Goal: Information Seeking & Learning: Learn about a topic

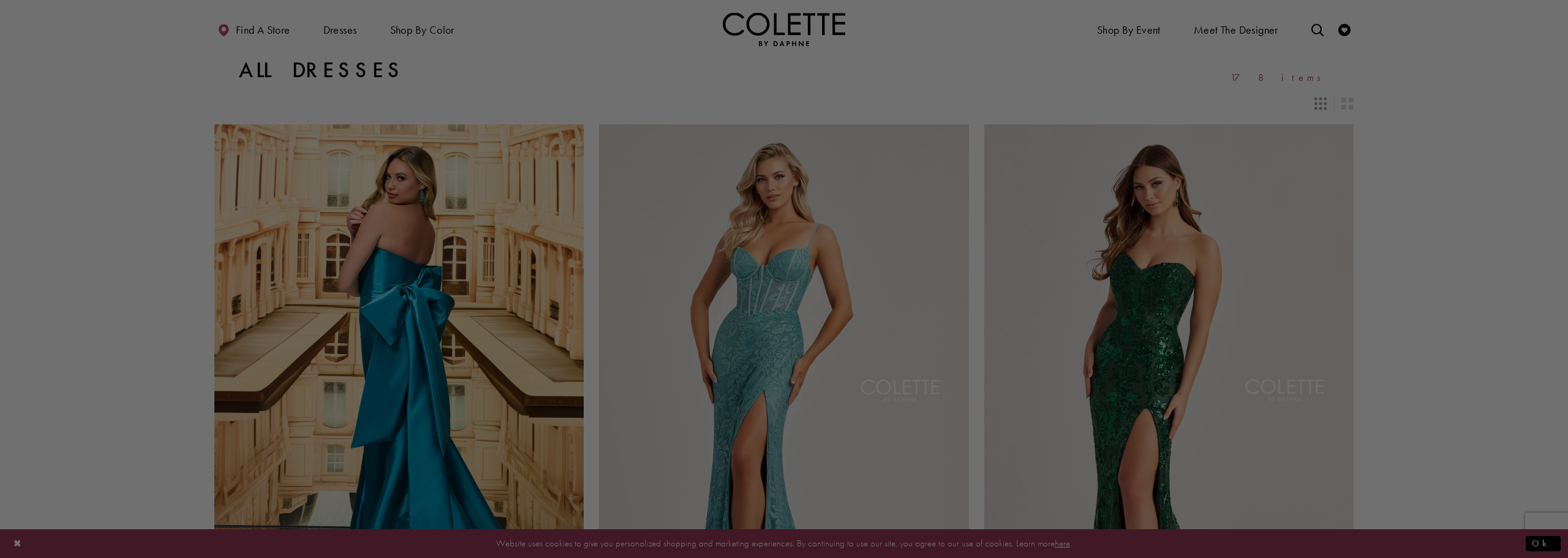
click at [1485, 209] on div at bounding box center [791, 281] width 1584 height 563
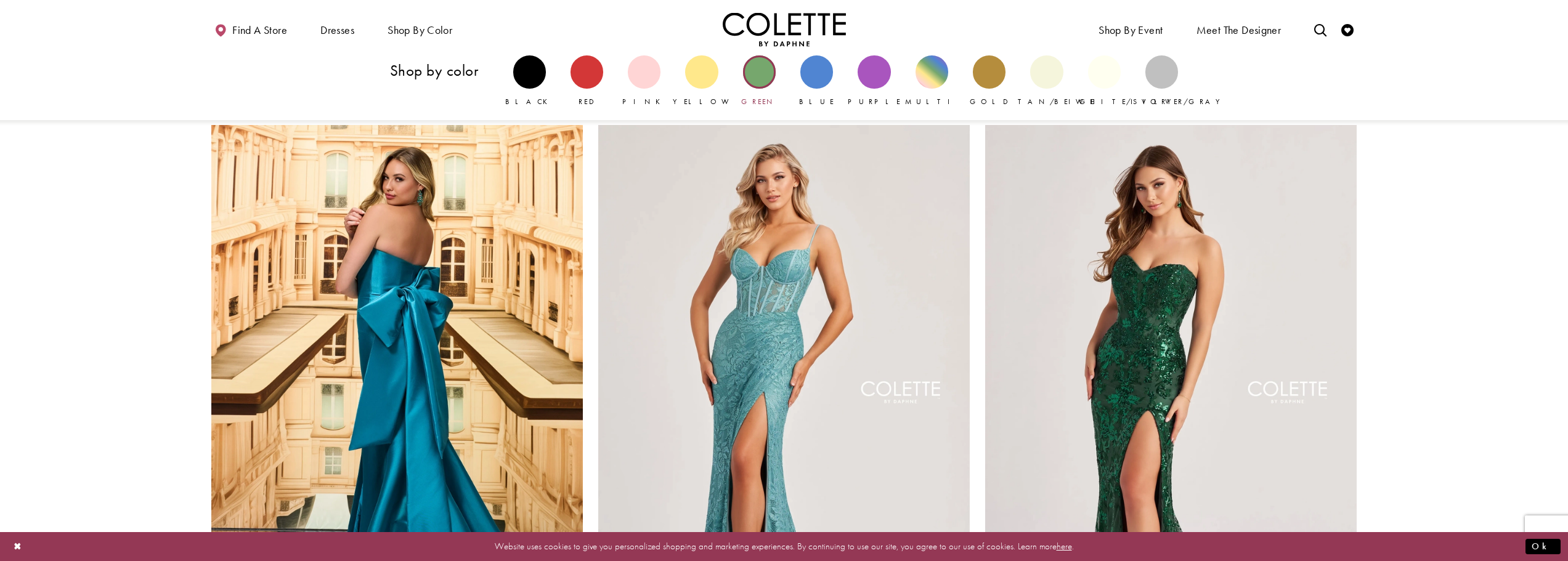
click at [747, 65] on div "Primary block" at bounding box center [759, 71] width 33 height 33
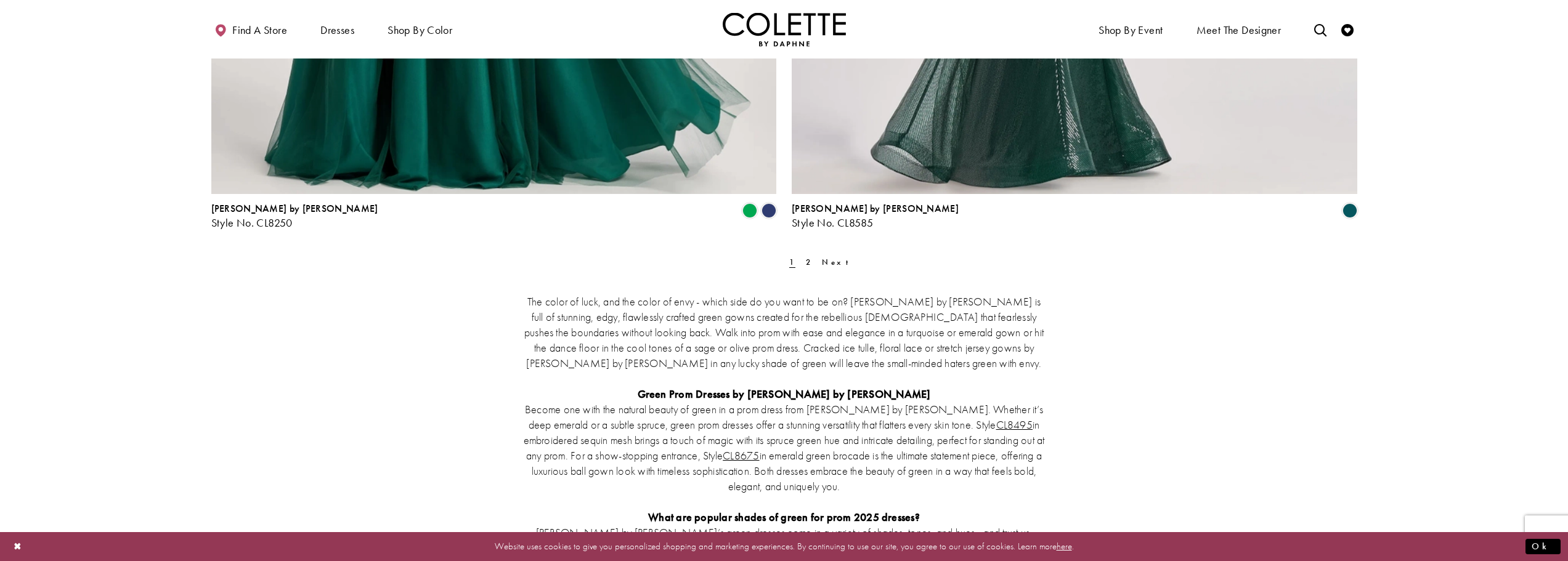
scroll to position [3258, 0]
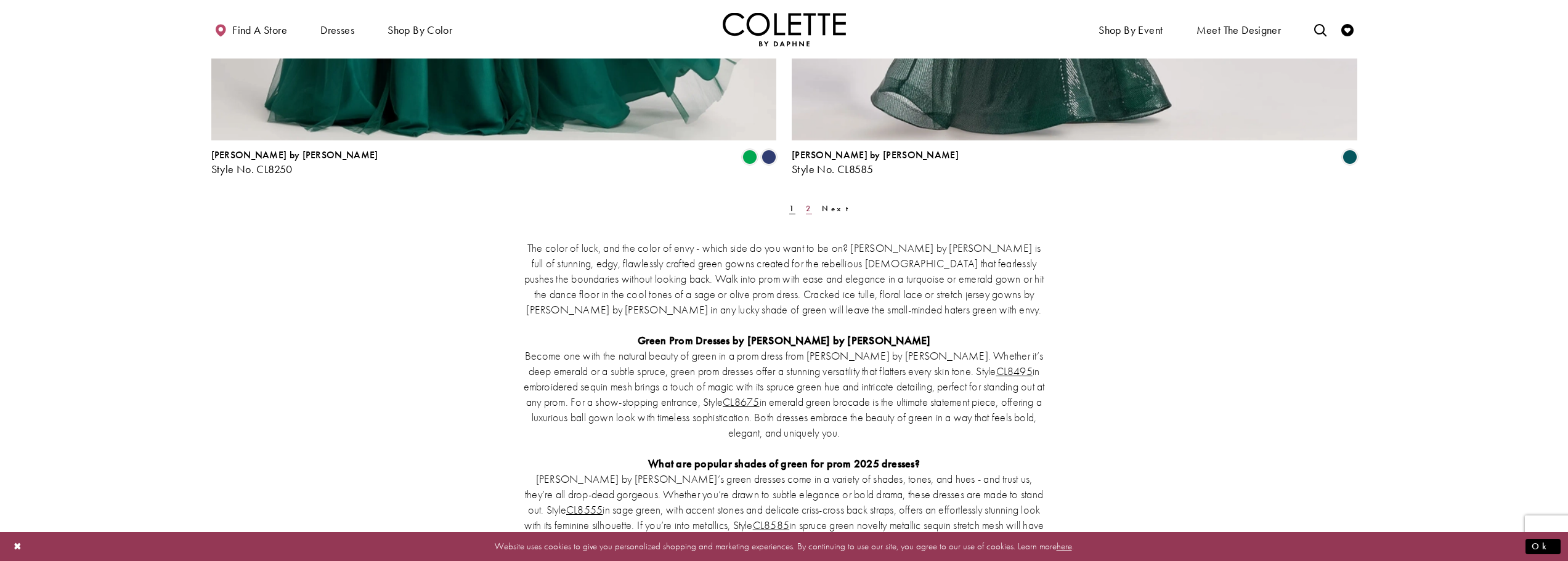
click at [802, 212] on link "2" at bounding box center [809, 209] width 13 height 18
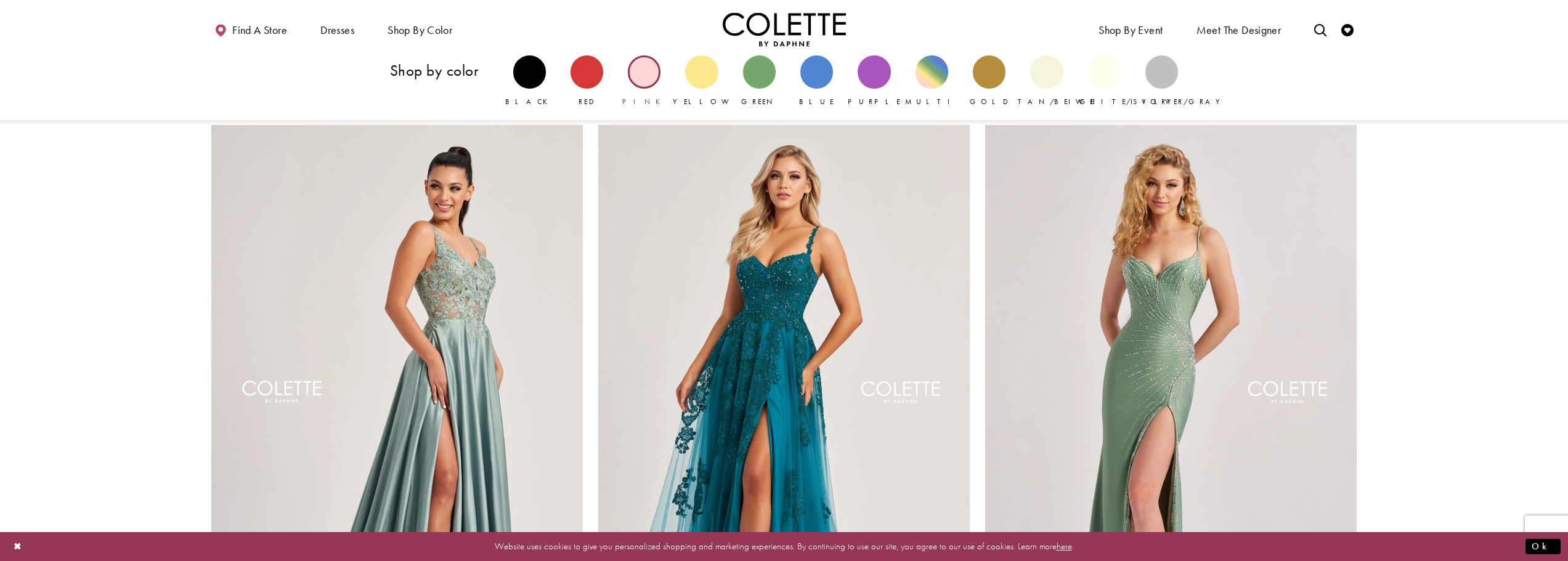
click at [641, 86] on div "Primary block" at bounding box center [644, 71] width 33 height 33
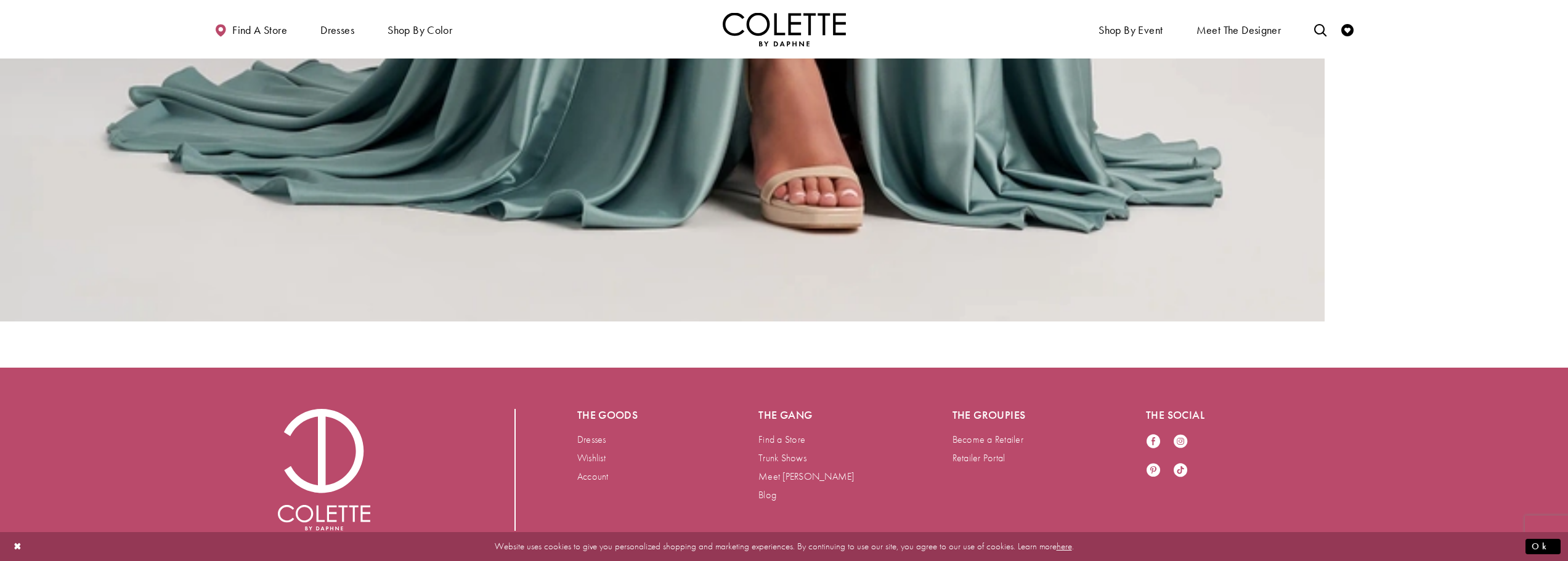
scroll to position [1786, 0]
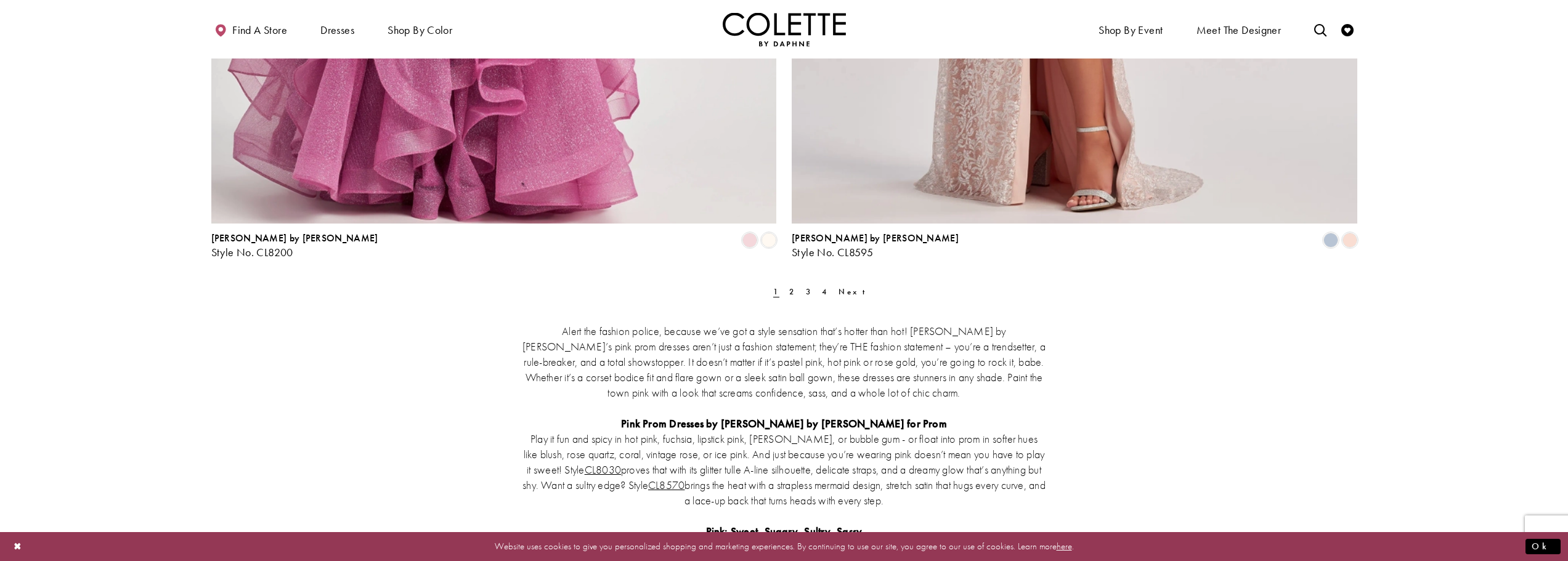
scroll to position [3277, 0]
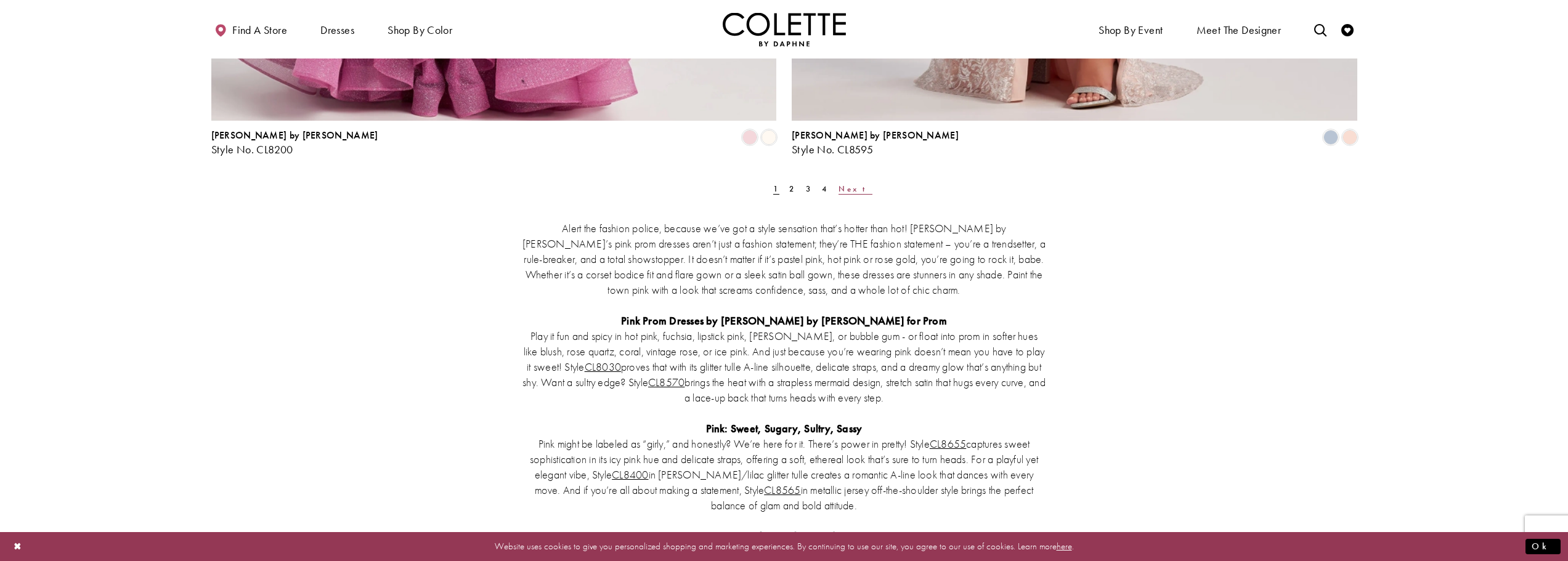
click at [839, 188] on span "Next" at bounding box center [855, 188] width 33 height 11
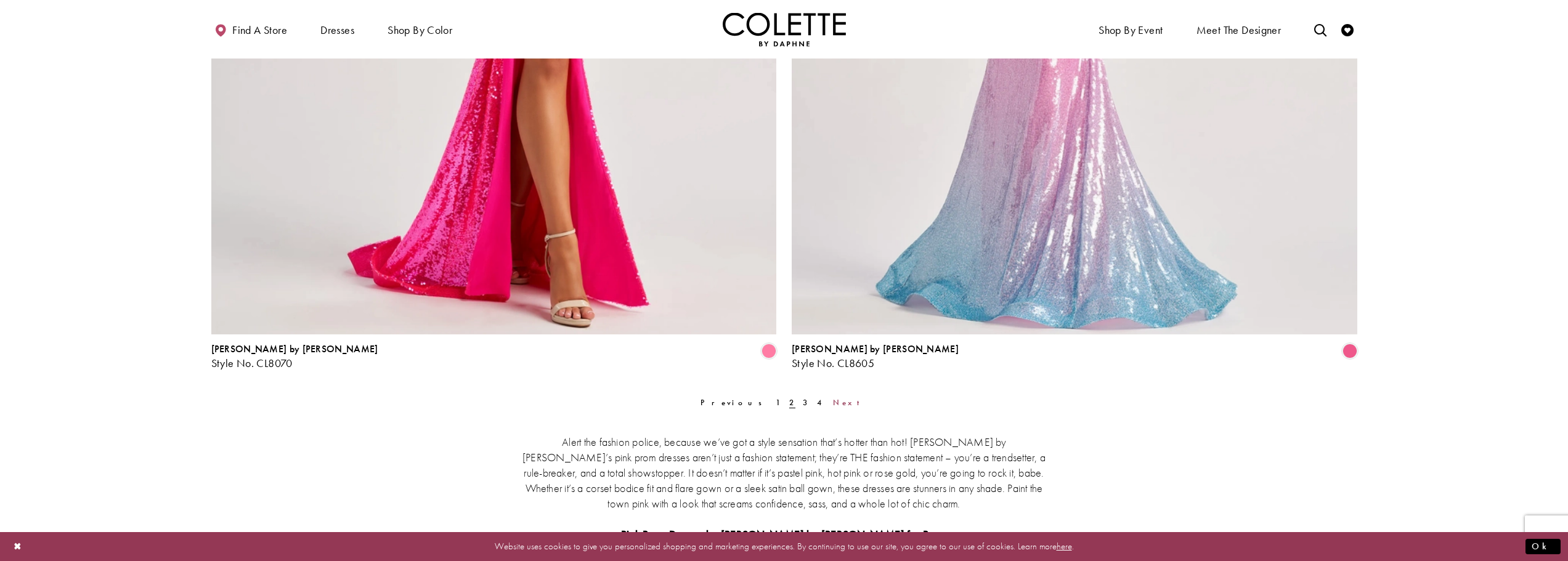
scroll to position [3132, 0]
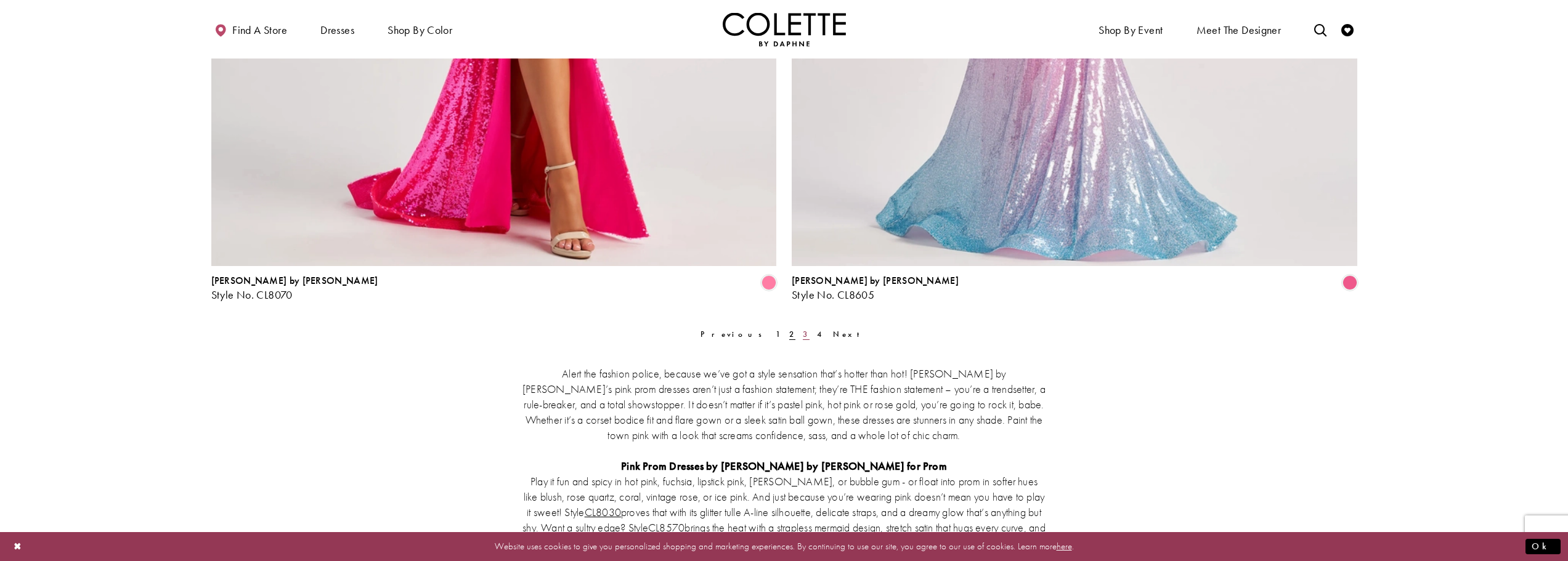
click at [802, 334] on span "3" at bounding box center [805, 334] width 6 height 11
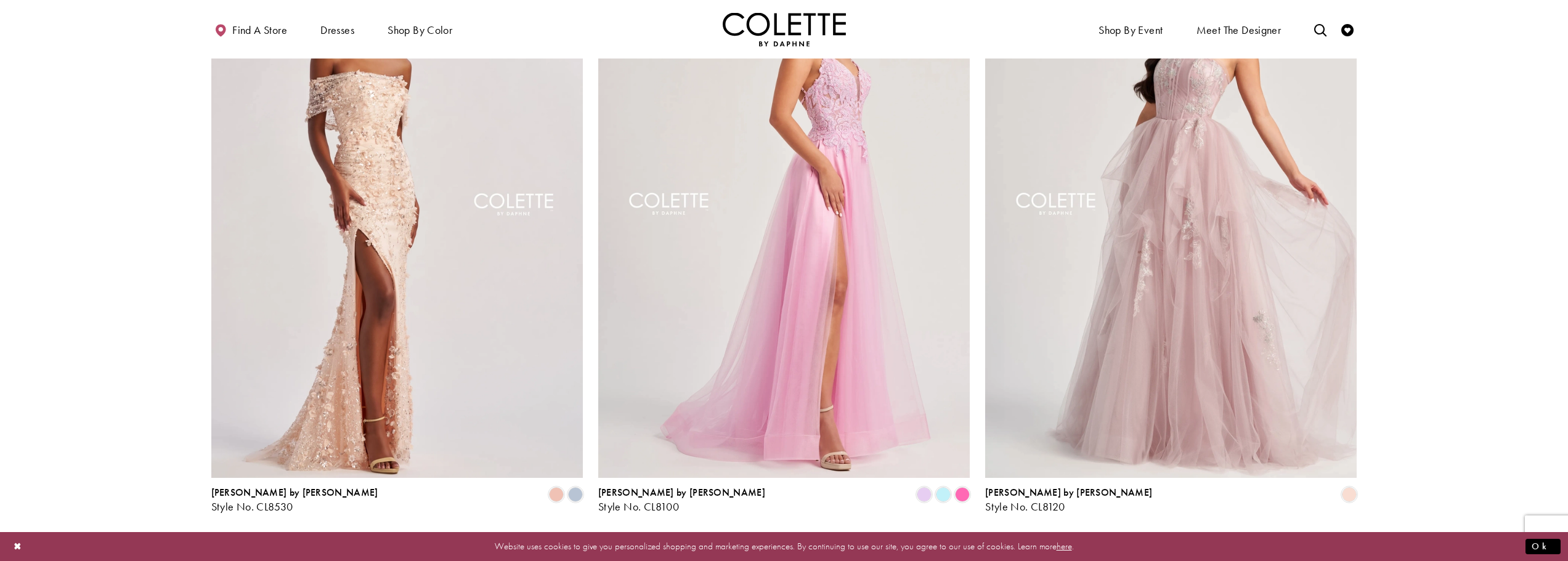
scroll to position [185, 0]
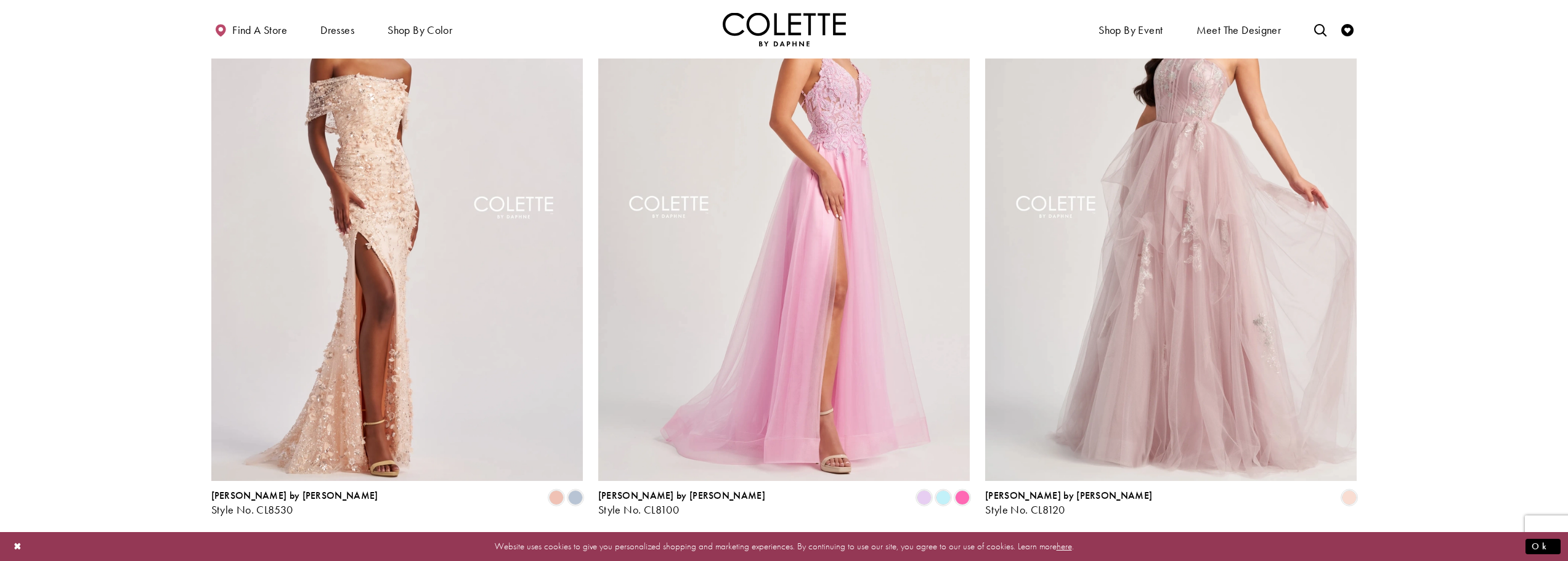
click at [819, 229] on img "Visit Colette by Daphne Style No. CL8100 Page" at bounding box center [784, 210] width 372 height 541
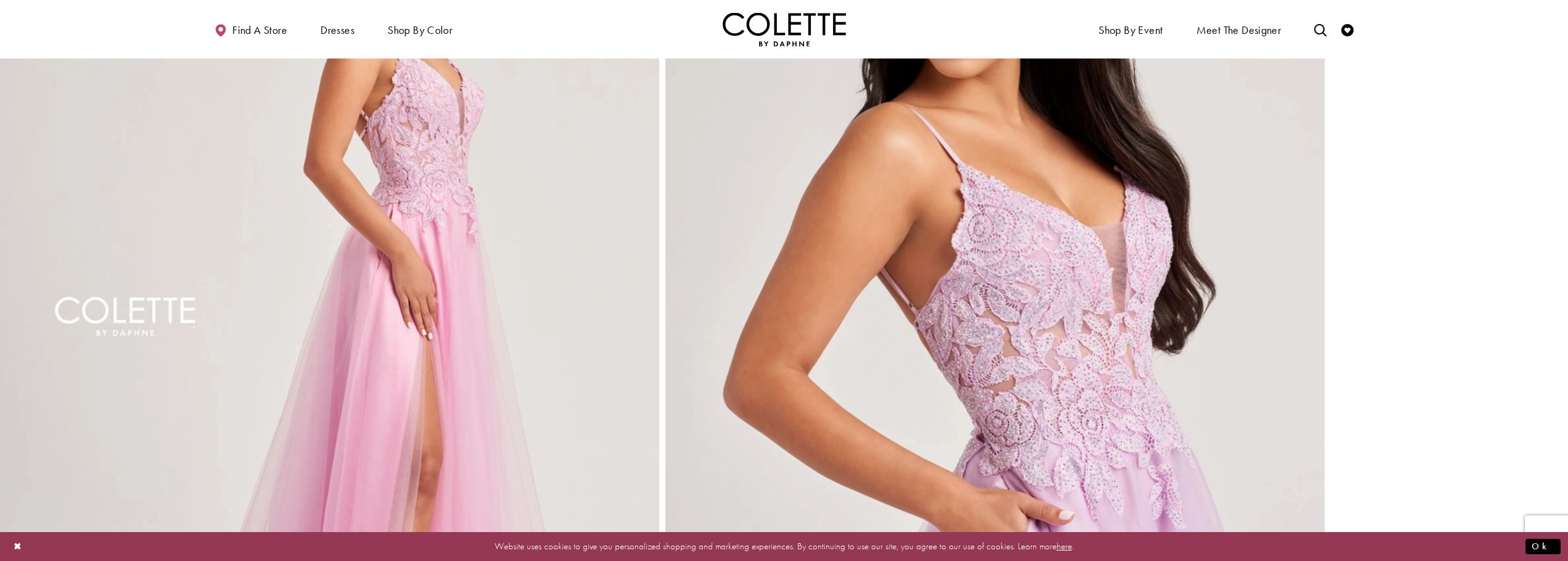
scroll to position [2332, 0]
